Goal: Task Accomplishment & Management: Manage account settings

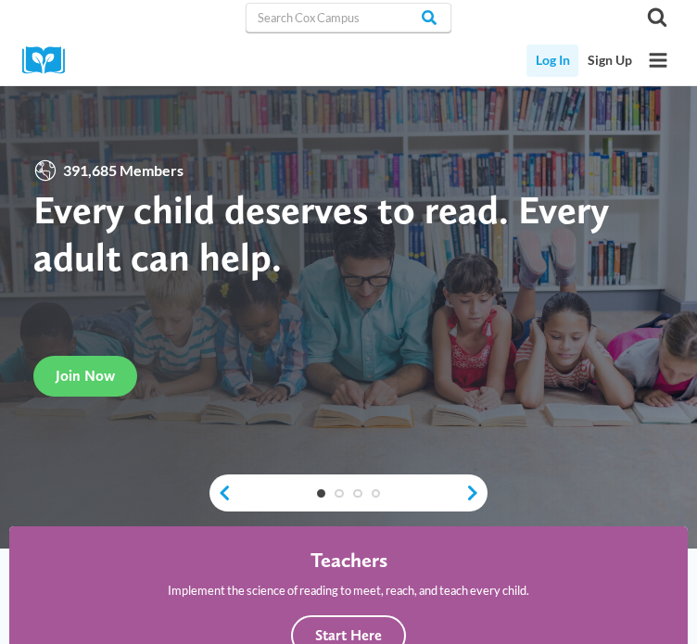
click at [527, 74] on link "Log In" at bounding box center [553, 61] width 52 height 32
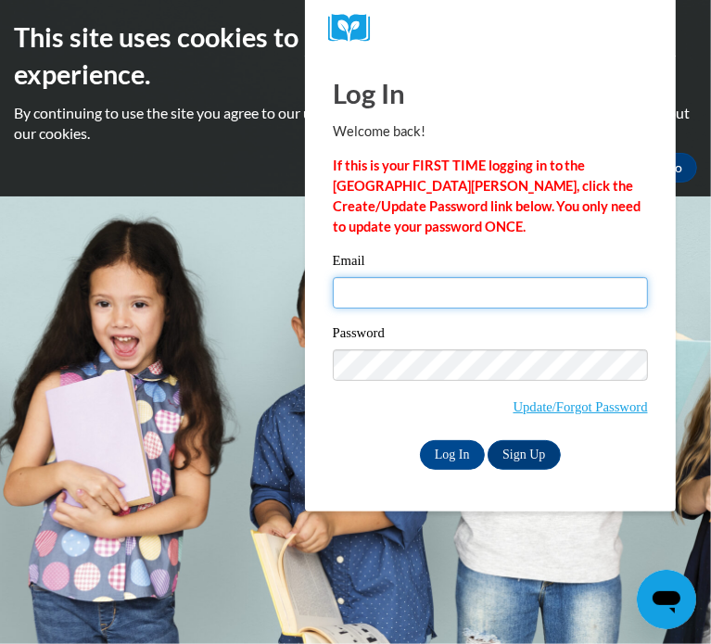
type input "jstassen@kusd.edu"
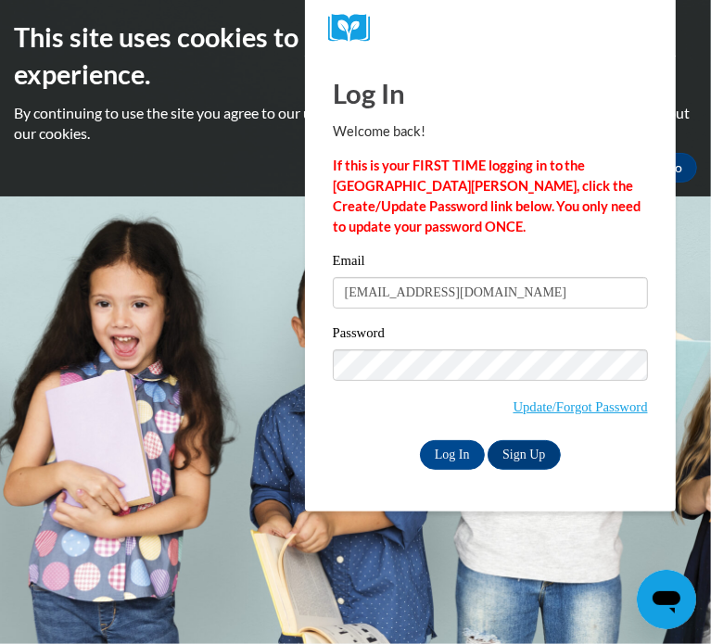
click at [426, 222] on p "If this is your FIRST TIME logging in to the NEW Cox Campus, click the Create/U…" at bounding box center [490, 197] width 315 height 82
click at [471, 447] on input "Log In" at bounding box center [452, 455] width 65 height 30
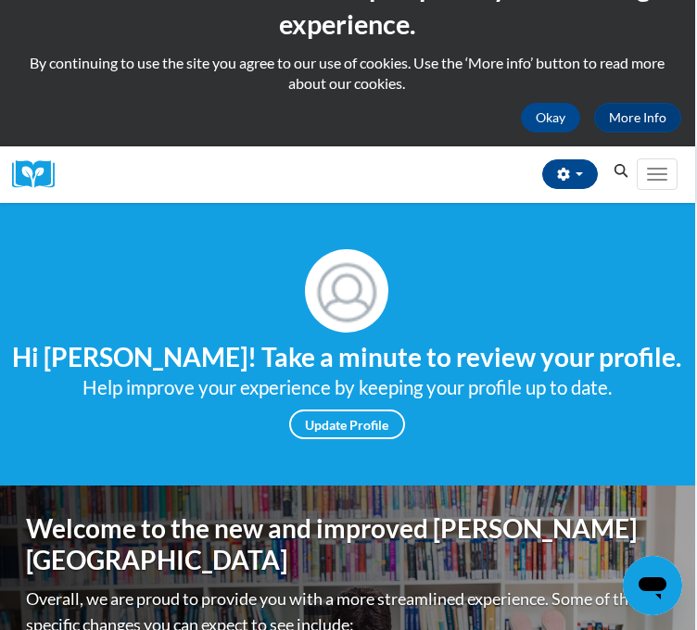
scroll to position [0, 2]
